Goal: Use online tool/utility: Utilize a website feature to perform a specific function

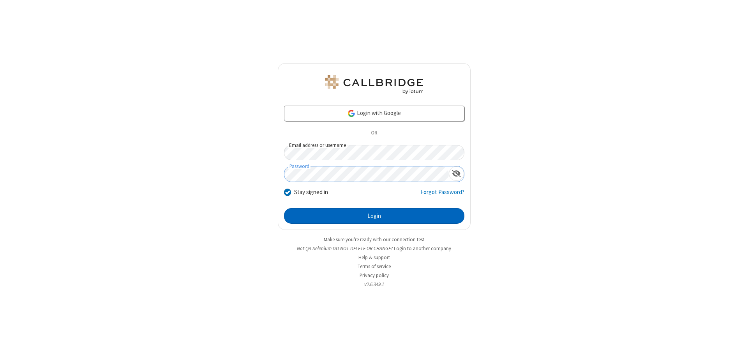
click at [374, 216] on button "Login" at bounding box center [374, 216] width 180 height 16
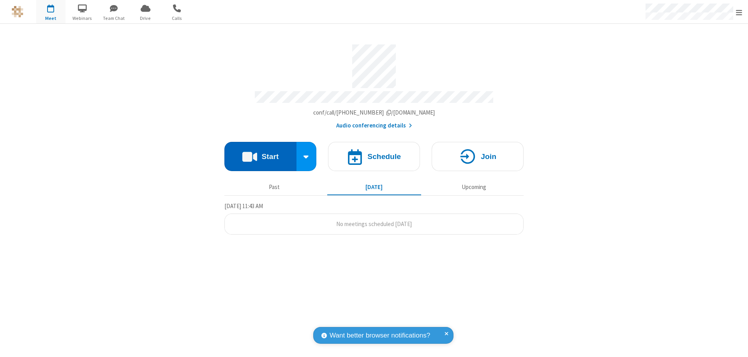
click at [260, 153] on button "Start" at bounding box center [261, 156] width 72 height 29
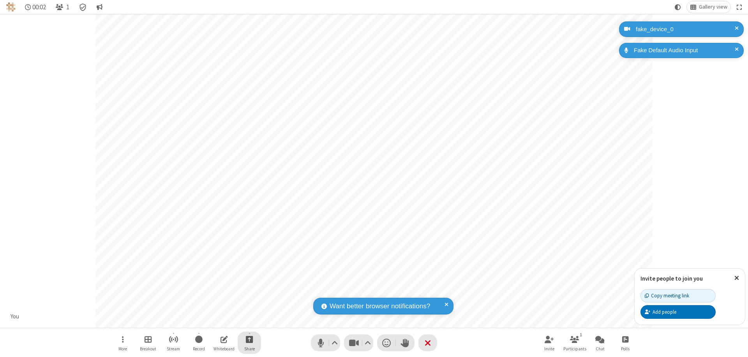
click at [249, 339] on span "Start sharing" at bounding box center [249, 339] width 7 height 10
click at [249, 292] on span "Share additional camera" at bounding box center [254, 293] width 58 height 7
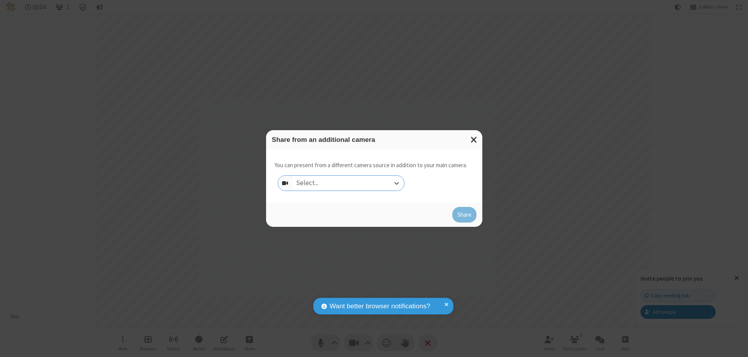
click at [348, 183] on div "Select..." at bounding box center [348, 183] width 112 height 15
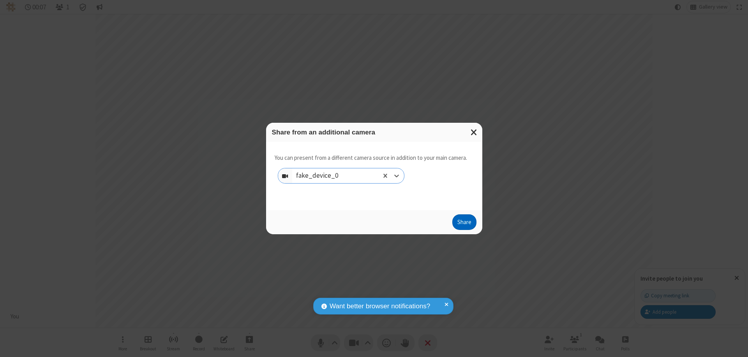
click at [464, 224] on button "Share" at bounding box center [465, 222] width 24 height 16
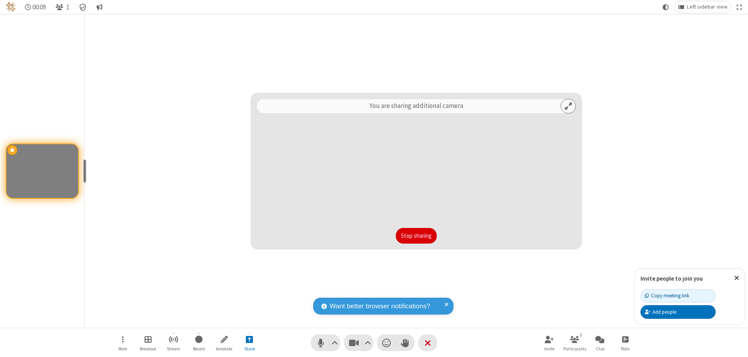
click at [416, 236] on button "Stop sharing" at bounding box center [416, 236] width 41 height 16
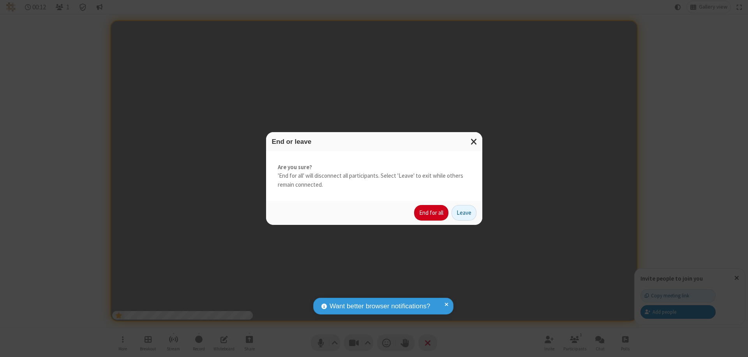
click at [432, 213] on button "End for all" at bounding box center [431, 213] width 34 height 16
